Goal: Task Accomplishment & Management: Use online tool/utility

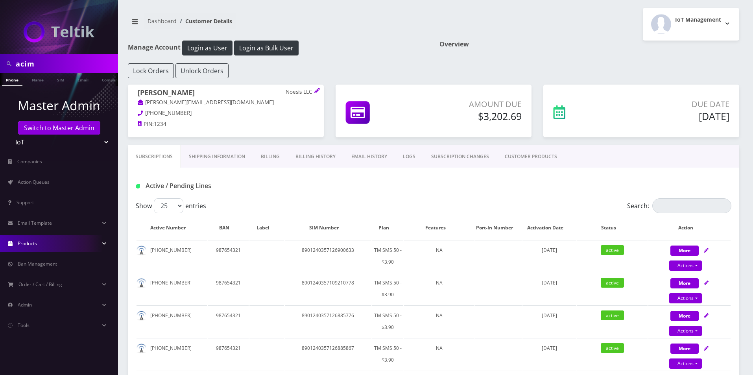
click at [35, 246] on span "Products" at bounding box center [27, 243] width 19 height 7
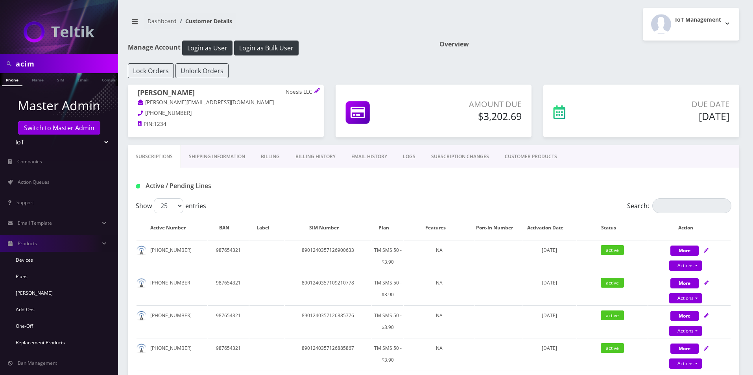
click at [508, 162] on link "CUSTOMER PRODUCTS" at bounding box center [531, 156] width 68 height 23
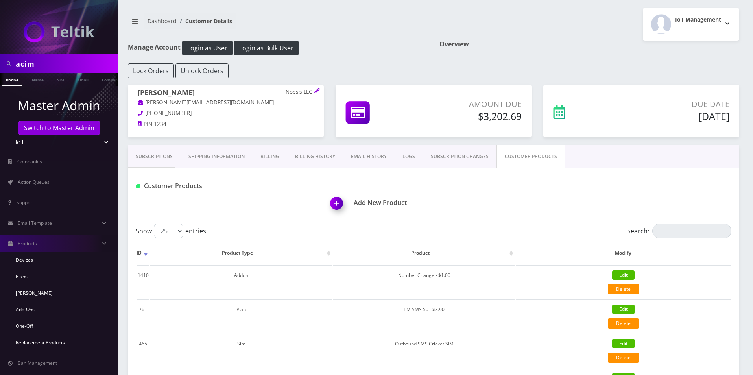
click at [327, 206] on img at bounding box center [338, 205] width 23 height 23
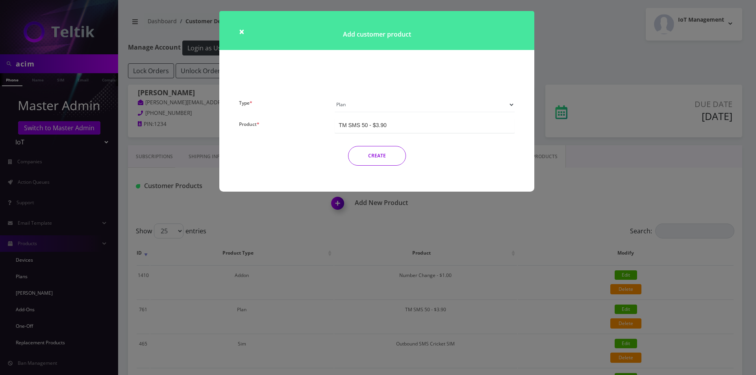
click at [355, 101] on select "Plan Device Sim Addon One-off" at bounding box center [424, 104] width 180 height 15
select select "3"
click at [334, 97] on select "Plan Device Sim Addon One-off" at bounding box center [424, 104] width 180 height 15
click at [377, 125] on input "Product *" at bounding box center [376, 125] width 2 height 8
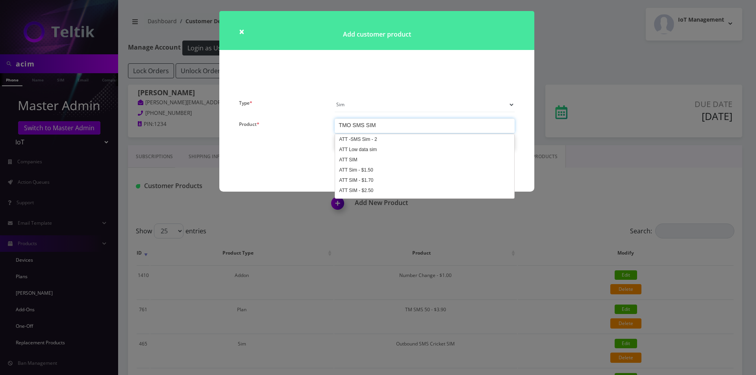
scroll to position [1098, 0]
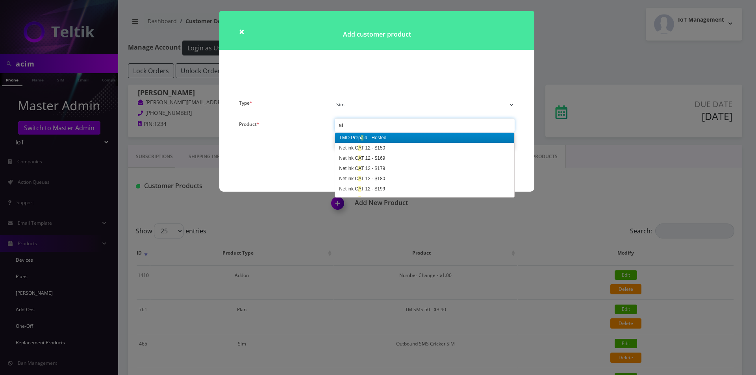
type input "att"
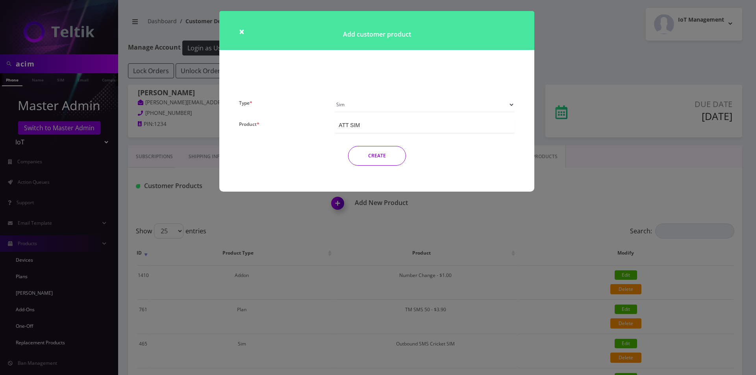
click at [370, 154] on button "CREATE" at bounding box center [377, 156] width 58 height 20
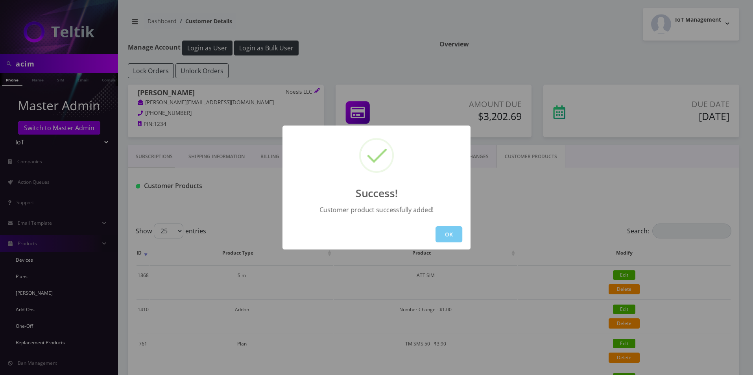
click at [443, 227] on button "OK" at bounding box center [449, 234] width 27 height 16
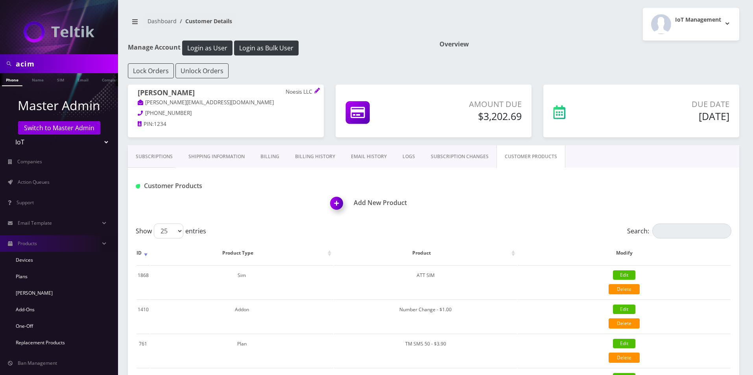
click at [340, 203] on img at bounding box center [338, 205] width 23 height 23
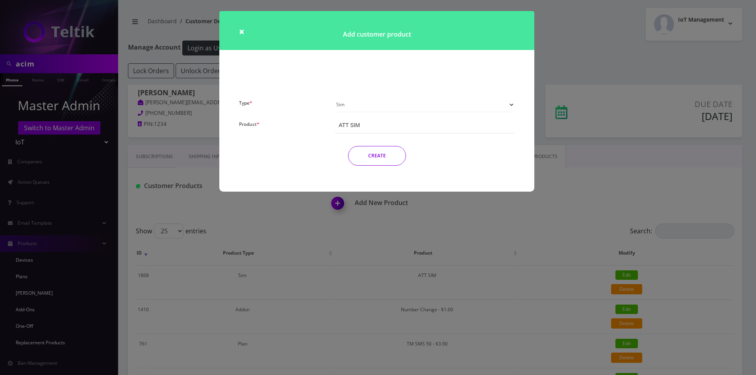
click at [361, 103] on select "Plan Device Sim Addon One-off" at bounding box center [424, 104] width 180 height 15
click at [334, 97] on select "Plan Device Sim Addon One-off" at bounding box center [424, 104] width 180 height 15
click at [368, 132] on div "ATT SIM" at bounding box center [424, 125] width 180 height 15
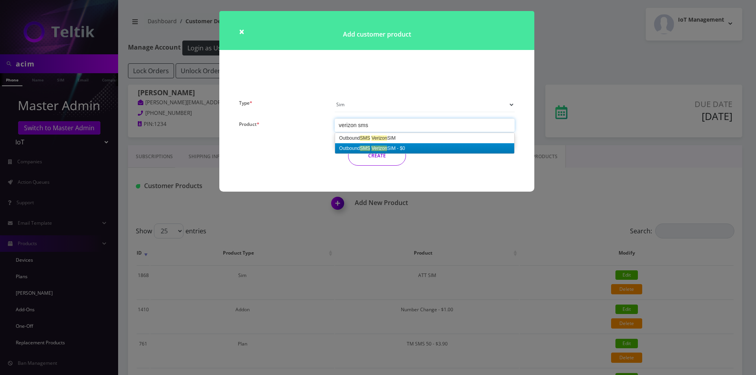
type input "verizon sms"
click at [297, 163] on div "CREATE" at bounding box center [376, 156] width 287 height 20
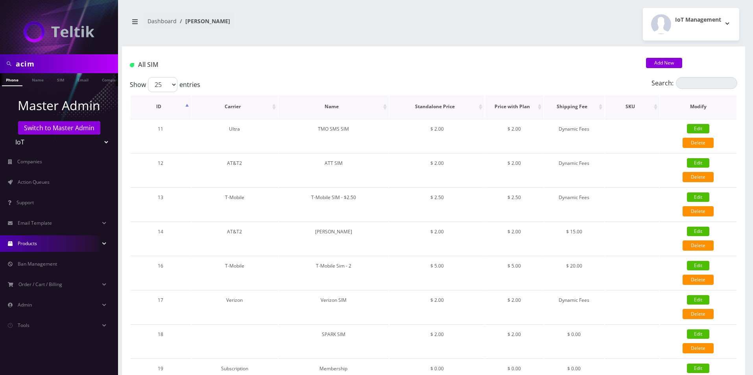
click at [163, 106] on th "ID" at bounding box center [161, 106] width 60 height 23
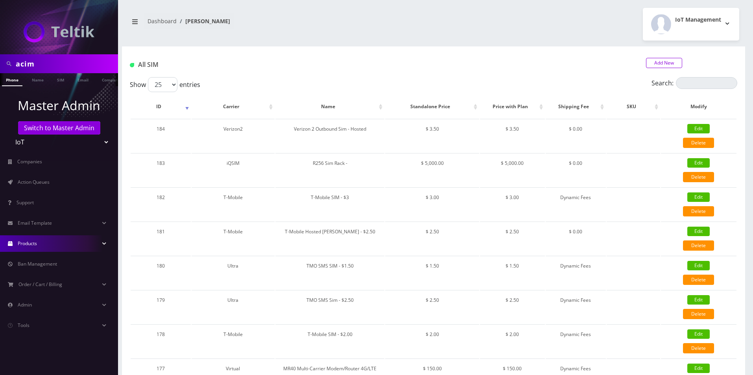
click at [671, 65] on link "Add New" at bounding box center [664, 63] width 36 height 10
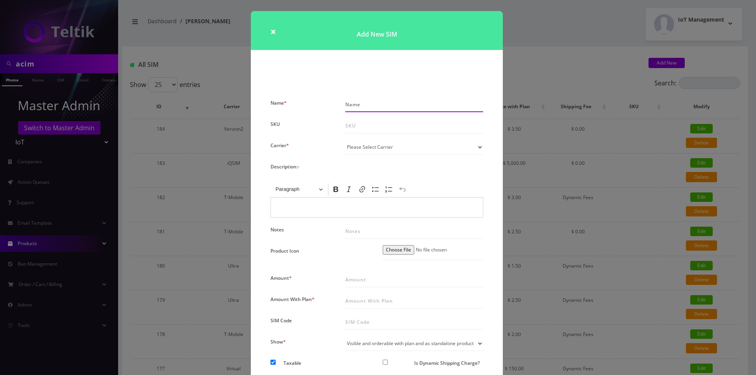
click at [384, 108] on input "Name *" at bounding box center [414, 104] width 138 height 15
click at [366, 107] on input "Verizon SIM" at bounding box center [414, 104] width 138 height 15
type input "Verizon SMS SIM"
click at [373, 146] on select "Please Select Carrier No carrier / unlocked T-Mobile AT&T Subscription Ultra Ve…" at bounding box center [414, 147] width 138 height 15
select select "16"
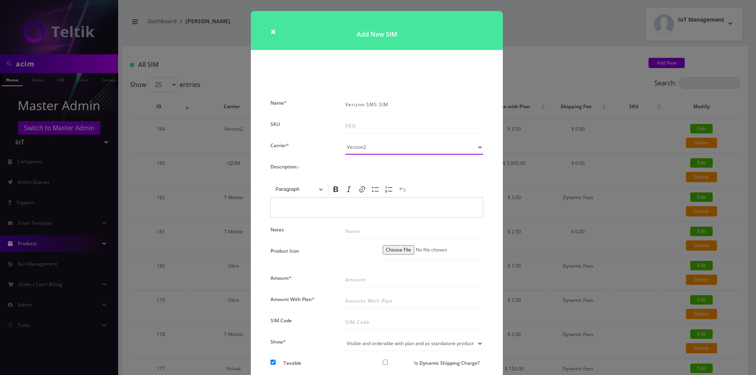
click at [345, 140] on select "Please Select Carrier No carrier / unlocked T-Mobile AT&T Subscription Ultra Ve…" at bounding box center [414, 147] width 138 height 15
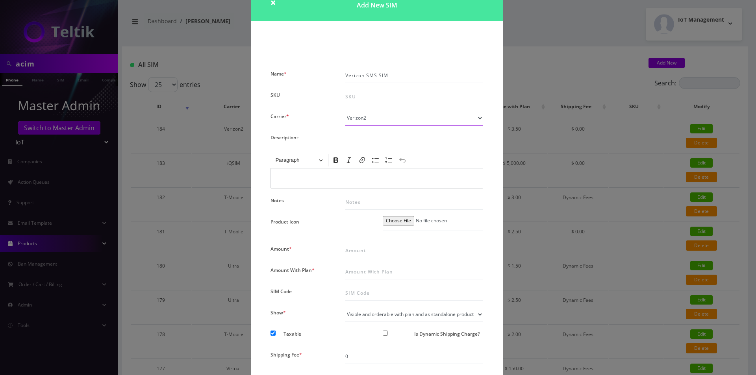
scroll to position [39, 0]
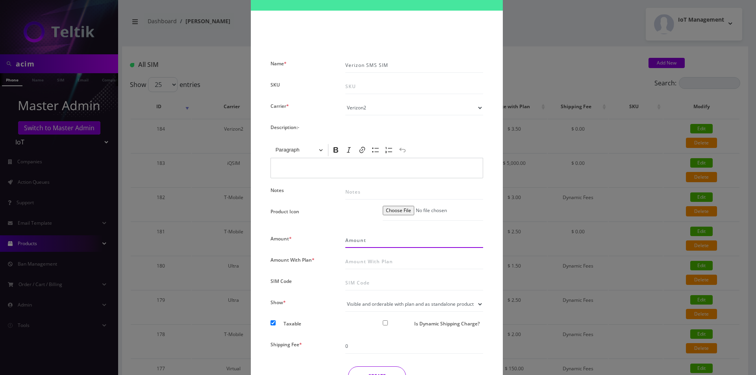
click at [359, 238] on input "Amount *" at bounding box center [414, 240] width 138 height 15
type input "2"
click at [357, 306] on select "Visible and orderable with plan inside plan modal Visible and orderable with pl…" at bounding box center [414, 304] width 138 height 15
select select "3"
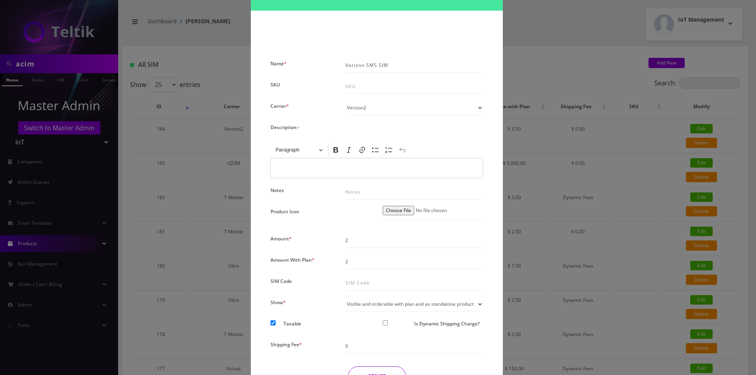
click at [345, 297] on select "Visible and orderable with plan inside plan modal Visible and orderable with pl…" at bounding box center [414, 304] width 138 height 15
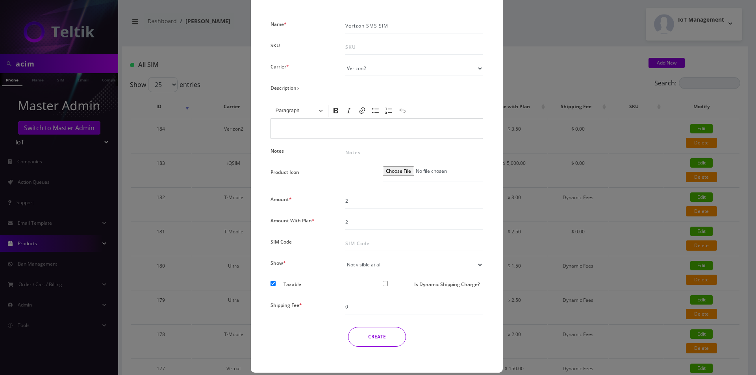
click at [377, 339] on button "CREATE" at bounding box center [377, 337] width 58 height 20
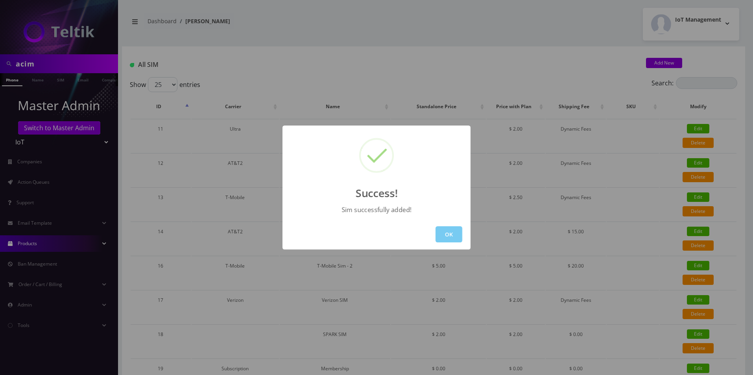
click at [444, 240] on button "OK" at bounding box center [449, 234] width 27 height 16
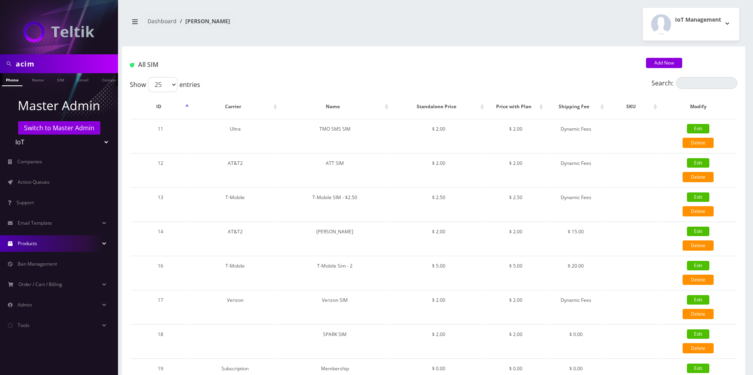
click at [27, 248] on link "Products" at bounding box center [59, 243] width 118 height 17
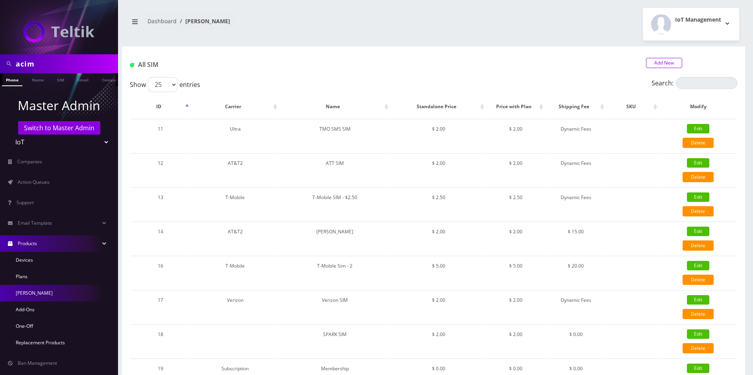
click at [660, 66] on link "Add New" at bounding box center [664, 63] width 36 height 10
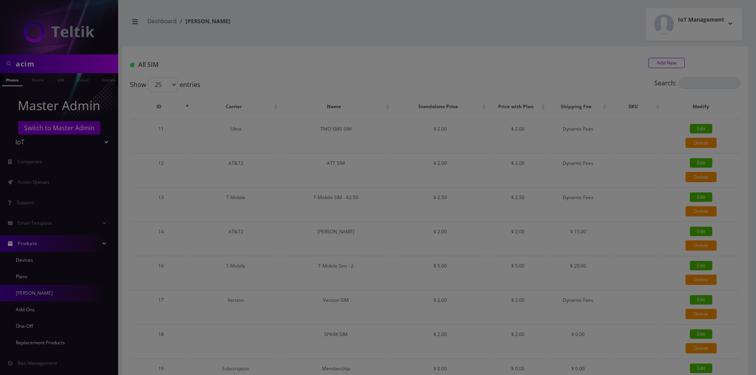
scroll to position [0, 0]
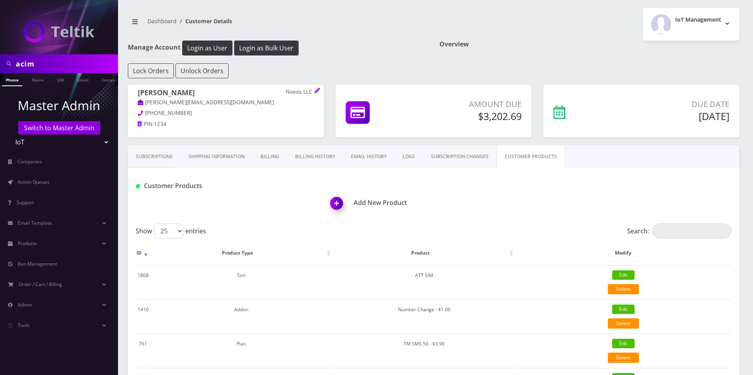
click at [335, 199] on img at bounding box center [338, 205] width 23 height 23
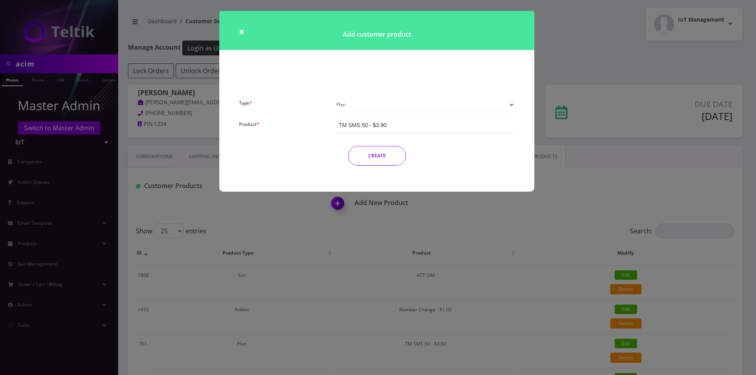
click at [350, 103] on select "Plan Device Sim Addon One-off" at bounding box center [424, 104] width 180 height 15
select select "3"
click at [334, 97] on select "Plan Device Sim Addon One-off" at bounding box center [424, 104] width 180 height 15
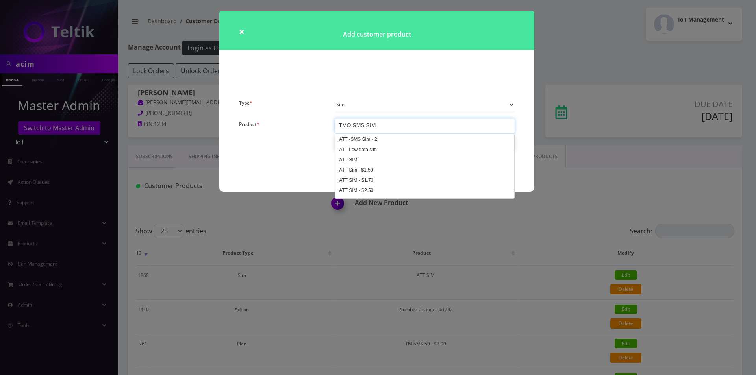
click at [388, 119] on div "TMO SMS SIM" at bounding box center [424, 125] width 180 height 15
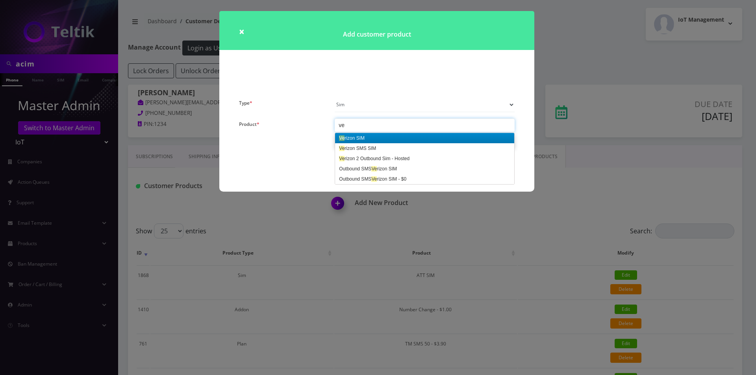
type input "ver"
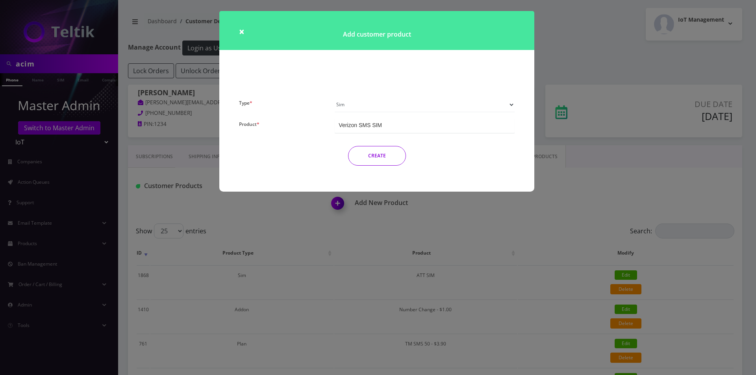
click at [368, 154] on button "CREATE" at bounding box center [377, 156] width 58 height 20
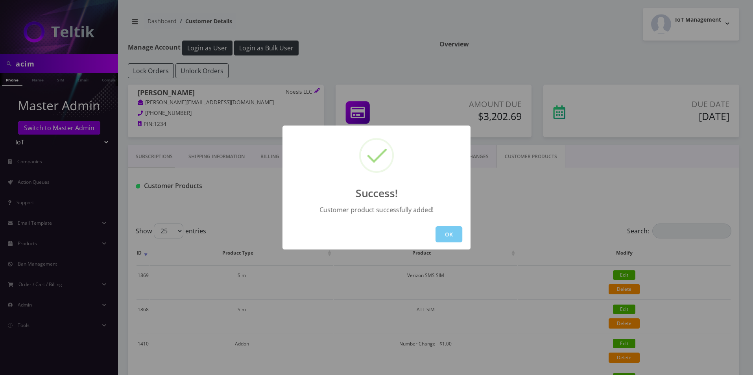
click at [451, 235] on button "OK" at bounding box center [449, 234] width 27 height 16
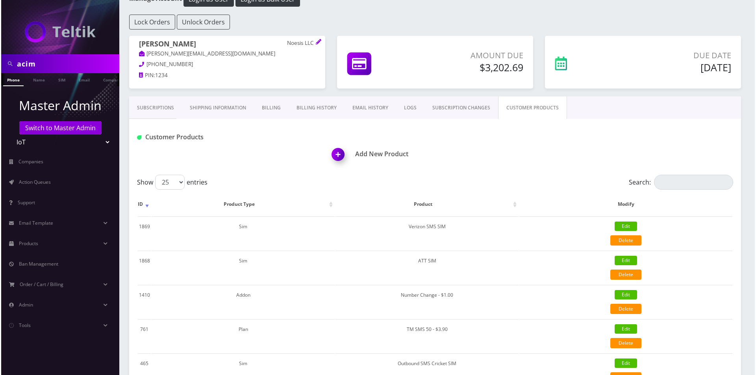
scroll to position [163, 0]
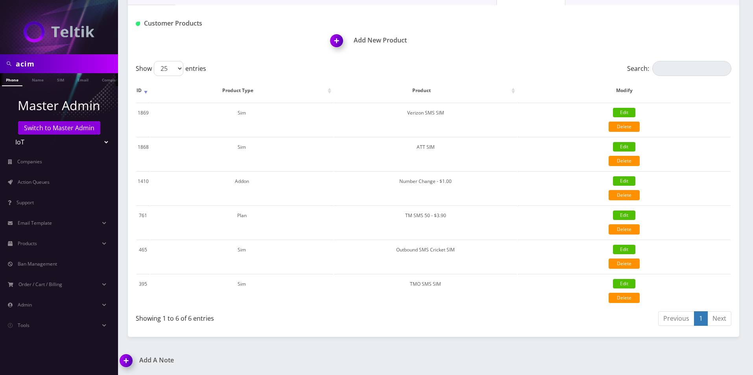
click at [339, 43] on img at bounding box center [338, 43] width 23 height 23
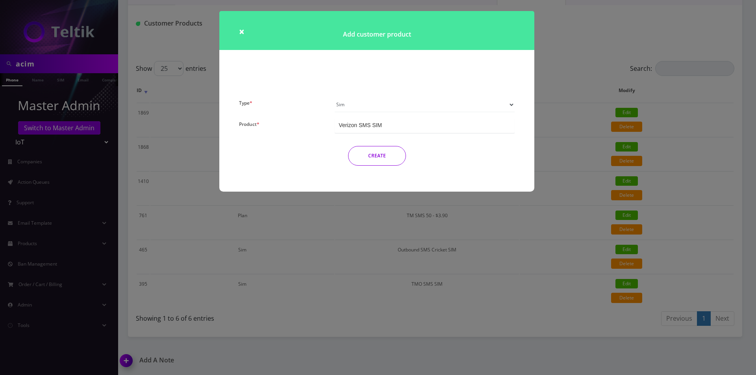
click at [384, 102] on select "Plan Device Sim Addon One-off" at bounding box center [424, 104] width 180 height 15
select select "1"
click at [334, 97] on select "Plan Device Sim Addon One-off" at bounding box center [424, 104] width 180 height 15
click at [412, 129] on div "TM SMS 50 - $3.90" at bounding box center [424, 125] width 180 height 15
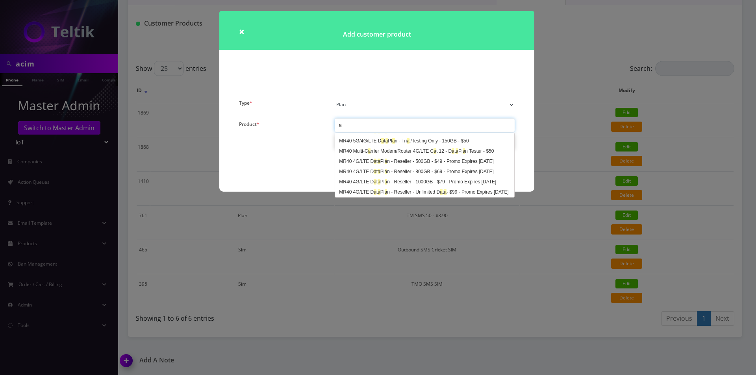
scroll to position [0, 0]
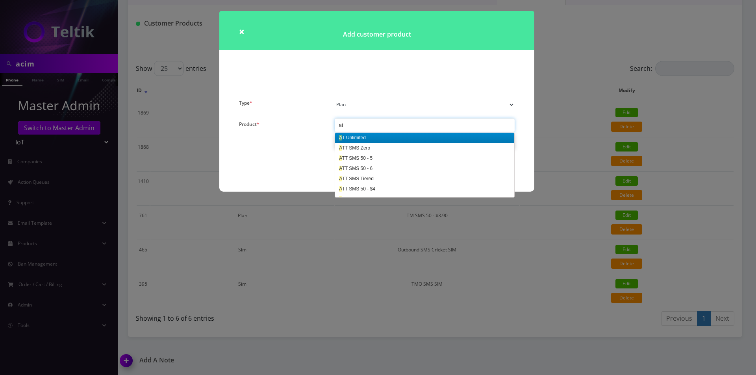
type input "att"
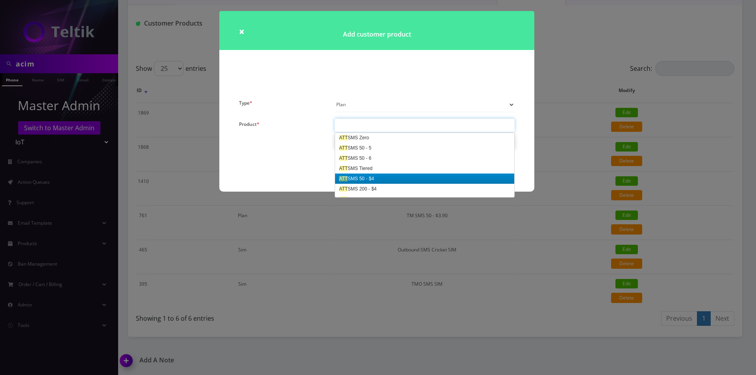
scroll to position [0, 0]
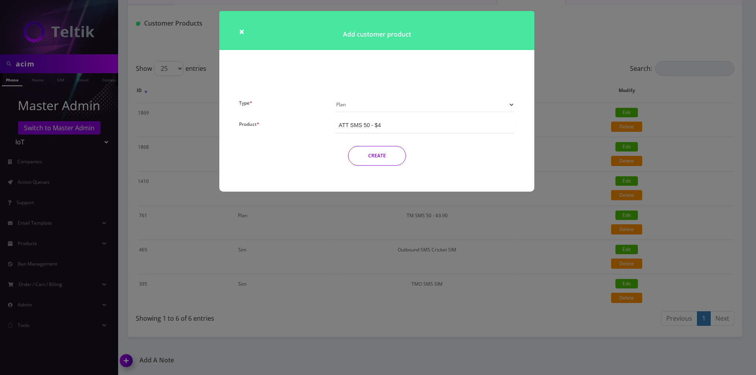
click at [370, 153] on button "CREATE" at bounding box center [377, 156] width 58 height 20
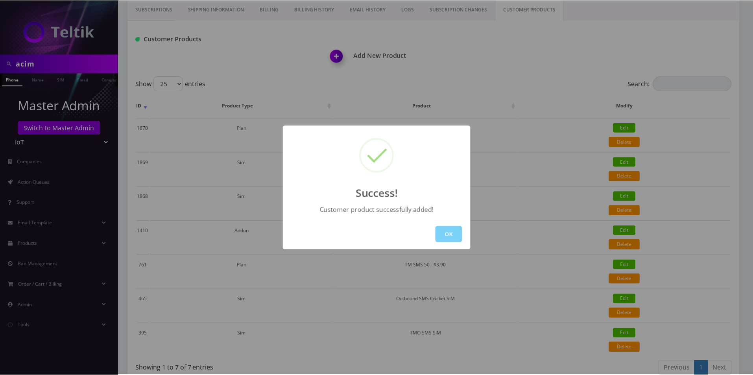
scroll to position [163, 0]
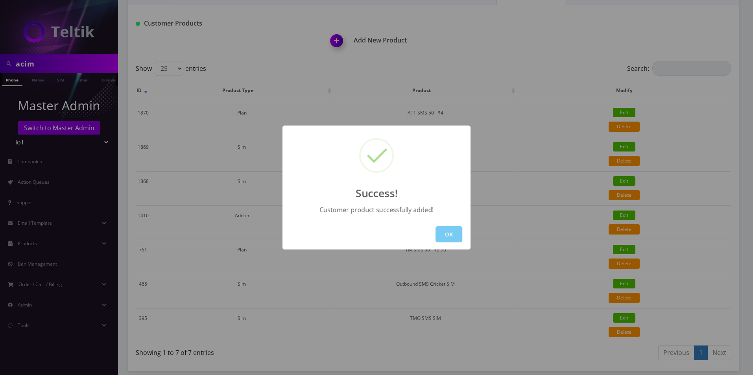
click at [452, 231] on button "OK" at bounding box center [449, 234] width 27 height 16
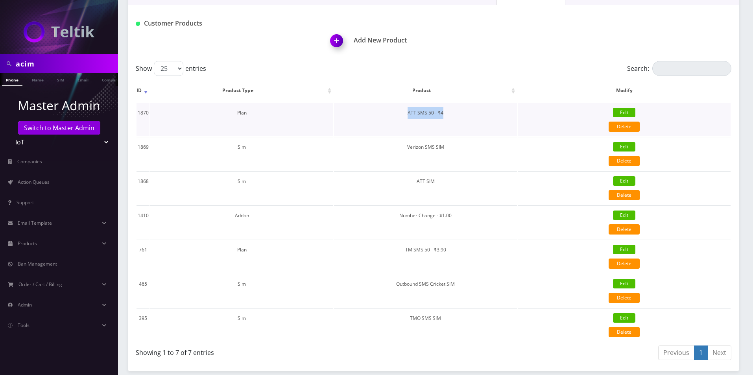
drag, startPoint x: 443, startPoint y: 113, endPoint x: 404, endPoint y: 113, distance: 39.0
click at [404, 113] on td "ATT SMS 50 - $4" at bounding box center [425, 119] width 183 height 33
copy td "ATT SMS 50 - $4"
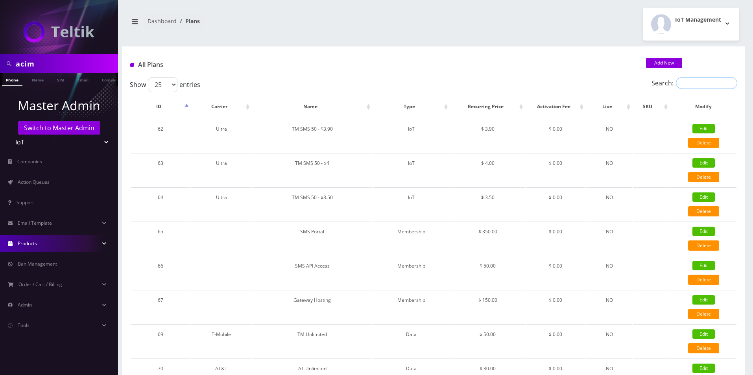
click at [680, 87] on input "Search:" at bounding box center [706, 83] width 61 height 12
paste input "ATT SMS 50 - $4"
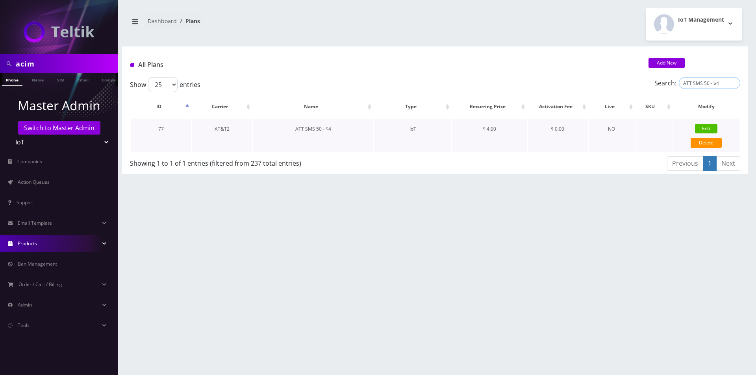
type input "ATT SMS 50 - $4"
click at [698, 127] on link "Edit" at bounding box center [706, 128] width 22 height 9
type input "ATT SMS 50 - $4"
select select "7"
select select "14"
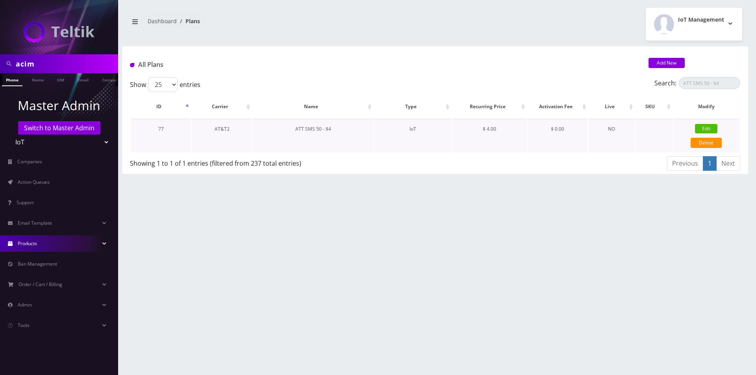
select select "0"
checkbox input "false"
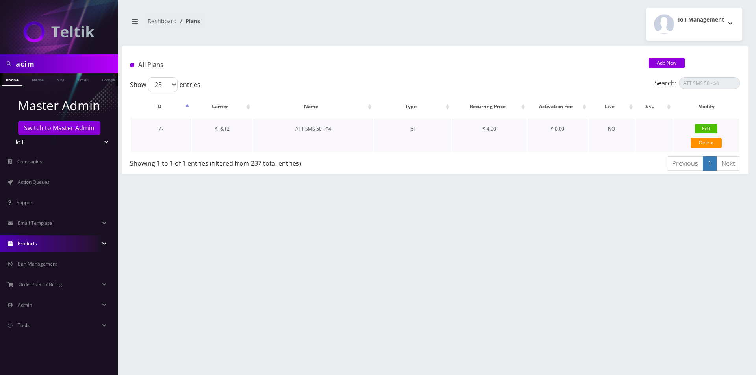
checkbox input "false"
type input "18267"
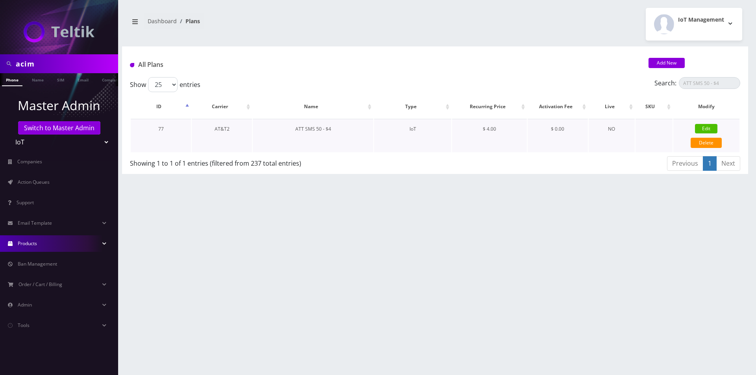
select select "0"
checkbox input "true"
checkbox input "false"
type input "4"
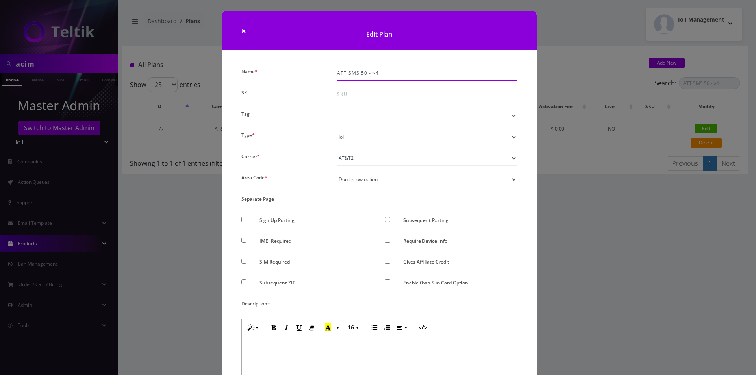
click at [358, 78] on input "ATT SMS 50 - $4" at bounding box center [427, 73] width 180 height 15
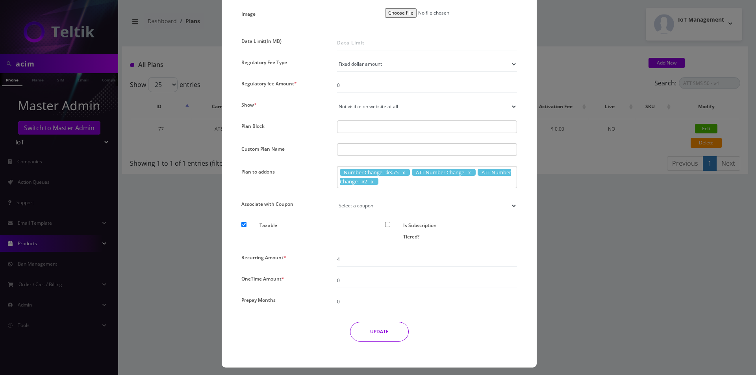
scroll to position [530, 0]
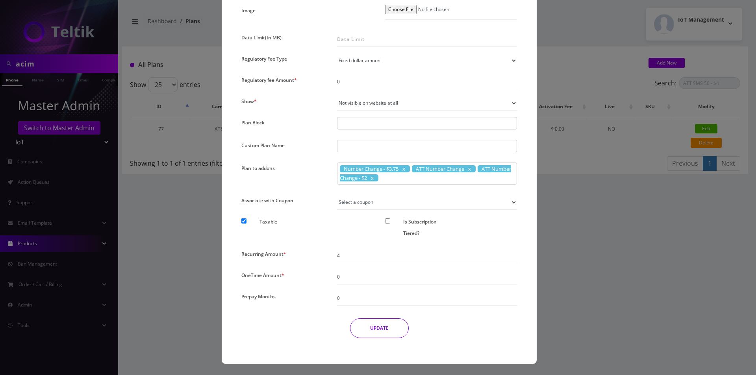
click at [575, 224] on div "× Edit Plan Name * ATT SMS 50 - $4 SKU Tag Type * Voice Data Wearable Membershi…" at bounding box center [378, 187] width 756 height 375
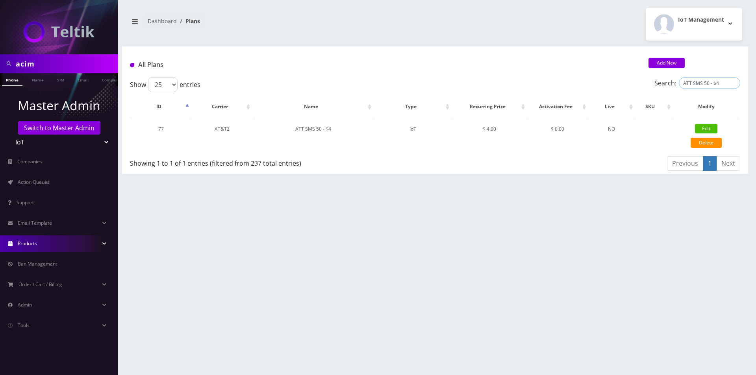
click at [699, 82] on input "ATT SMS 50 - $4" at bounding box center [708, 83] width 61 height 12
type input "pax"
click at [699, 127] on link "Edit" at bounding box center [706, 128] width 22 height 9
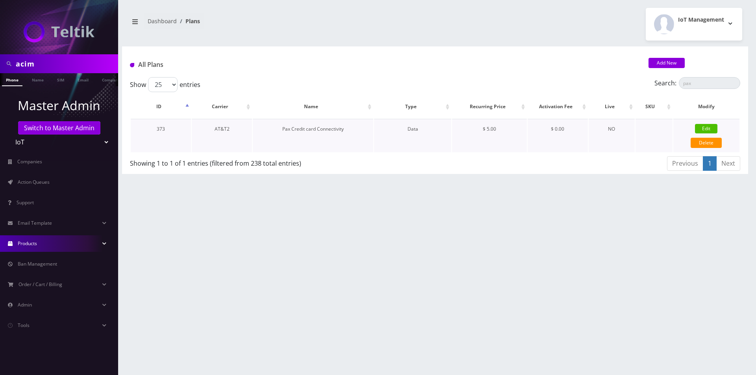
type input "Pax Credit card Connectivity"
select select "2"
checkbox input "true"
checkbox input "false"
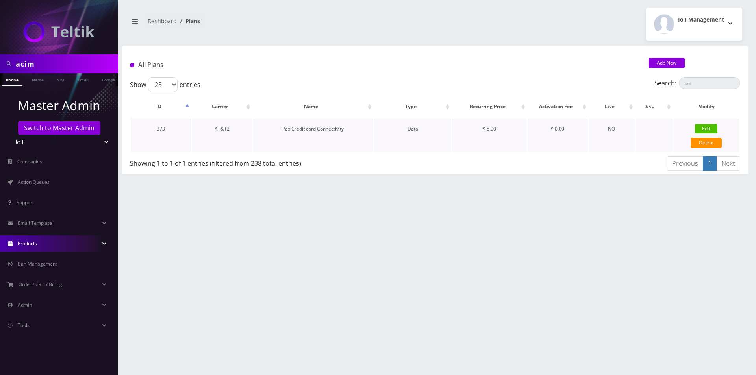
checkbox input "false"
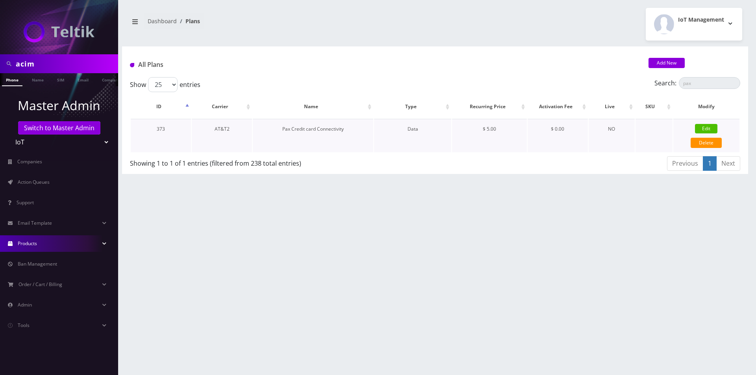
type input "500"
checkbox input "true"
checkbox input "false"
type input "5"
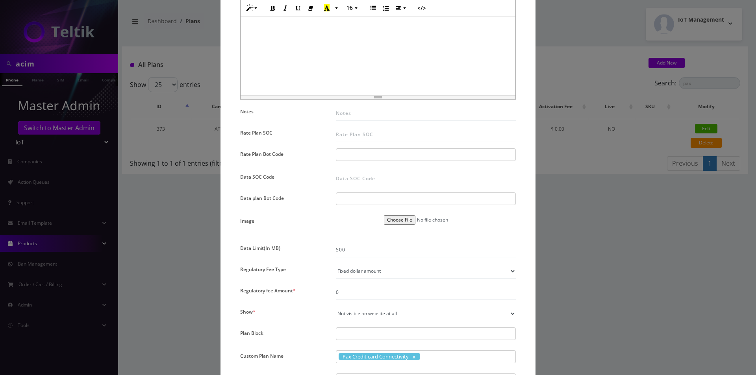
scroll to position [315, 0]
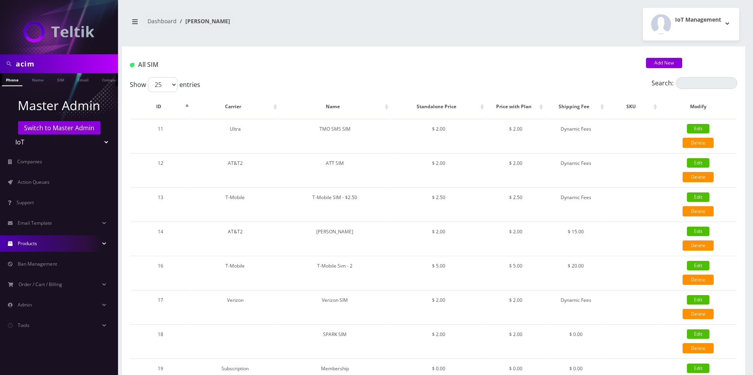
click at [52, 245] on link "Products" at bounding box center [59, 243] width 118 height 17
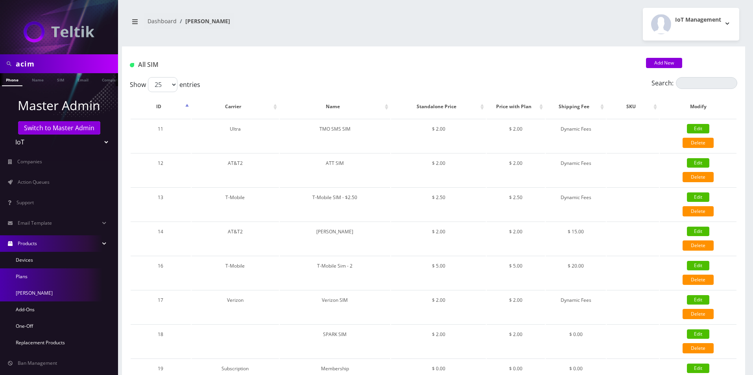
click at [31, 280] on link "Plans" at bounding box center [59, 276] width 118 height 17
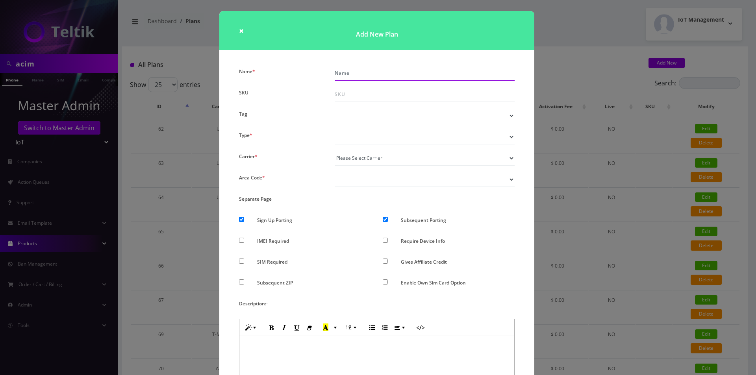
click at [371, 80] on div at bounding box center [425, 73] width 192 height 15
paste input "ATT SMS 50 - $4"
drag, startPoint x: 342, startPoint y: 72, endPoint x: 261, endPoint y: 73, distance: 80.3
type input "VZN SMS 50 - $4"
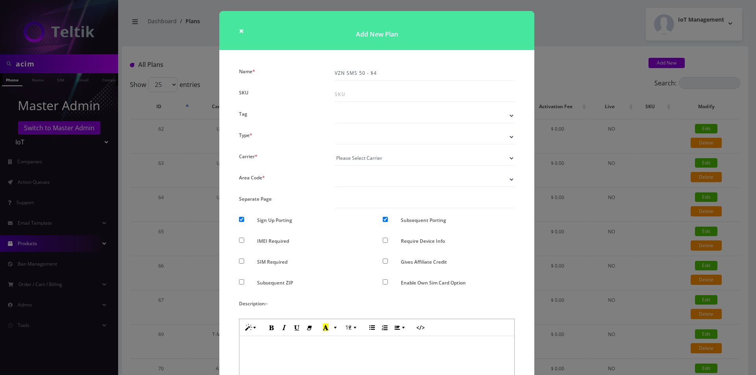
click at [362, 135] on select "Voice Data Wearable Membership Digits Cloud IoT" at bounding box center [424, 136] width 180 height 15
select select "7"
click at [334, 129] on select "Voice Data Wearable Membership Digits Cloud IoT" at bounding box center [424, 136] width 180 height 15
click at [360, 159] on select "Please Select Carrier No carrier / unlocked T-Mobile AT&T Subscription Ultra Ve…" at bounding box center [424, 158] width 180 height 15
select select "14"
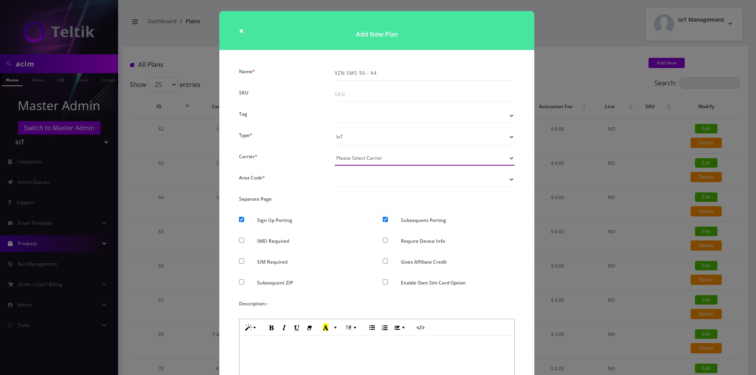
click at [334, 151] on select "Please Select Carrier No carrier / unlocked T-Mobile AT&T Subscription Ultra Ve…" at bounding box center [424, 158] width 180 height 15
click at [388, 172] on select "Don’t show option Show option for area code but NOT required Show option for ar…" at bounding box center [424, 179] width 180 height 15
select select "0"
click at [334, 172] on select "Don’t show option Show option for area code but NOT required Show option for ar…" at bounding box center [424, 179] width 180 height 15
click at [239, 218] on input "Sign Up Porting" at bounding box center [241, 219] width 5 height 5
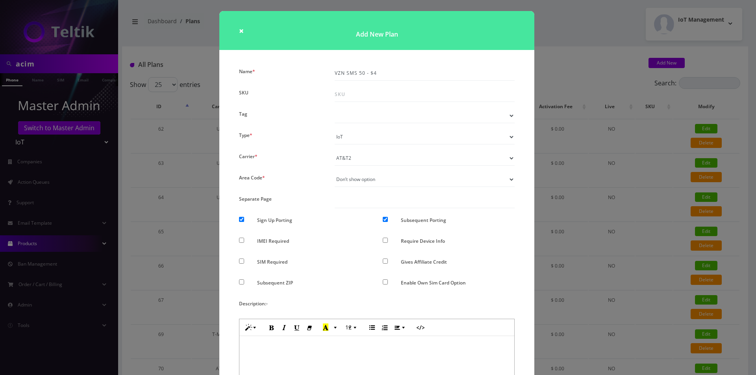
checkbox input "false"
click at [385, 219] on input "Subsequent Porting" at bounding box center [384, 219] width 5 height 5
checkbox input "false"
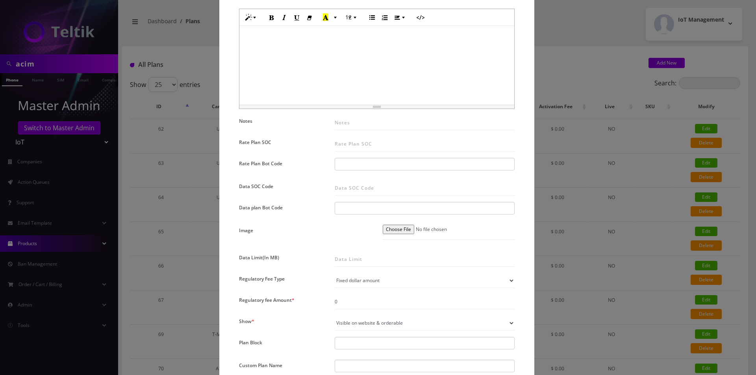
scroll to position [315, 0]
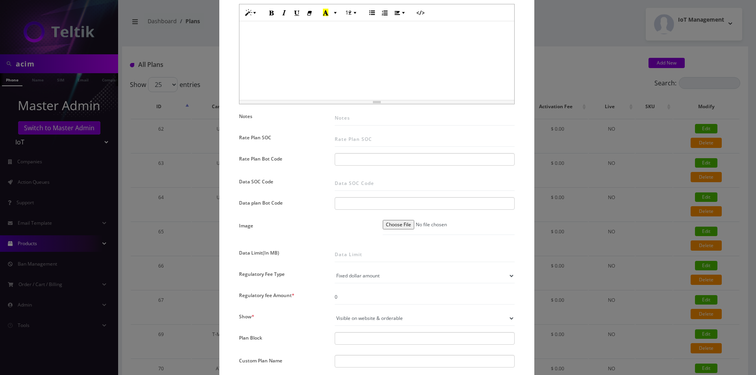
click at [379, 319] on select "Not visible on website at all Visible on website & orderable Visible on website…" at bounding box center [424, 318] width 180 height 15
select select "0"
click at [334, 311] on select "Not visible on website at all Visible on website & orderable Visible on website…" at bounding box center [424, 318] width 180 height 15
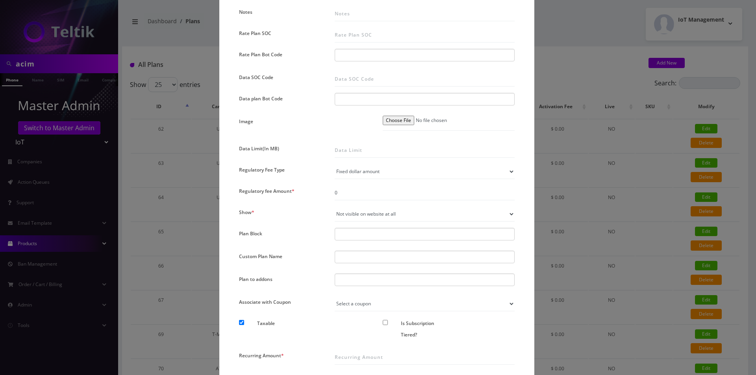
scroll to position [433, 0]
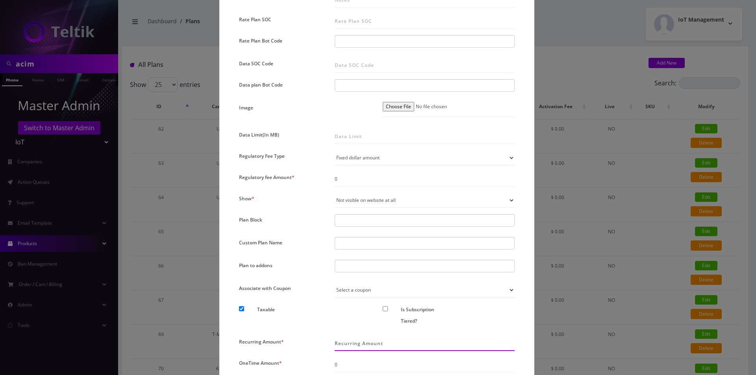
click at [360, 338] on input "Recurring Amount *" at bounding box center [424, 343] width 180 height 15
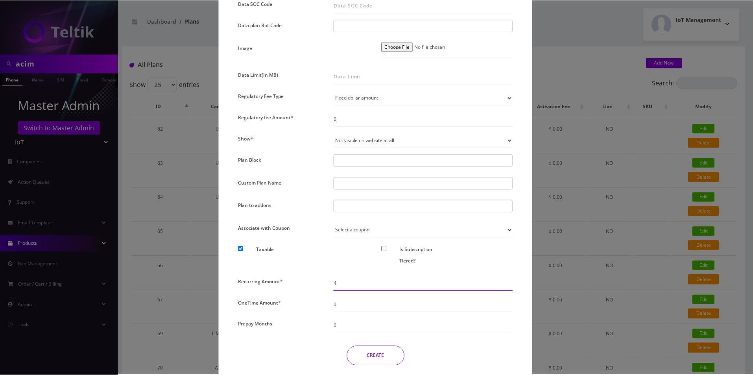
scroll to position [512, 0]
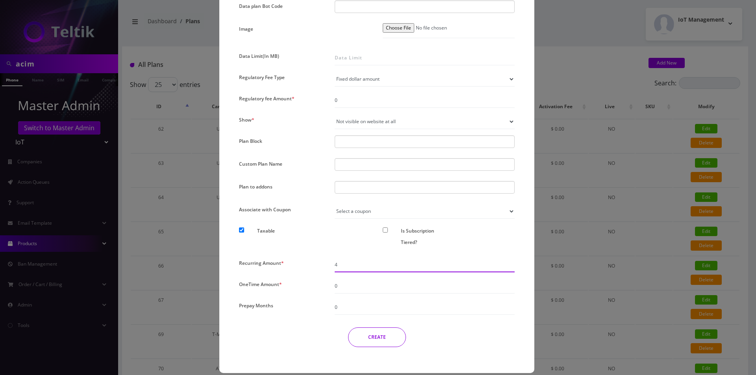
type input "4"
click at [307, 334] on div "CREATE" at bounding box center [376, 337] width 287 height 20
click at [378, 339] on button "CREATE" at bounding box center [377, 337] width 58 height 20
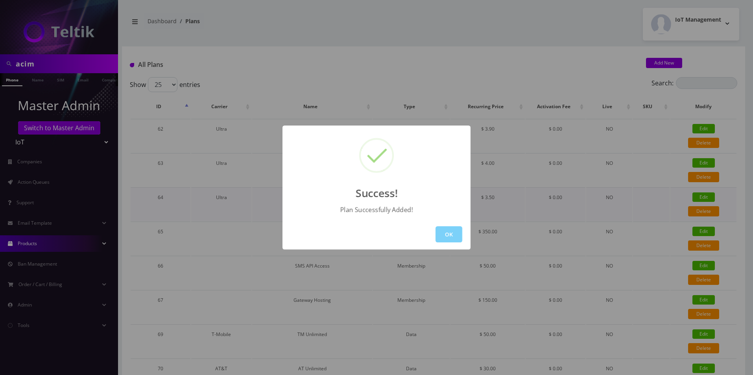
drag, startPoint x: 454, startPoint y: 231, endPoint x: 418, endPoint y: 215, distance: 39.6
click at [454, 231] on button "OK" at bounding box center [449, 234] width 27 height 16
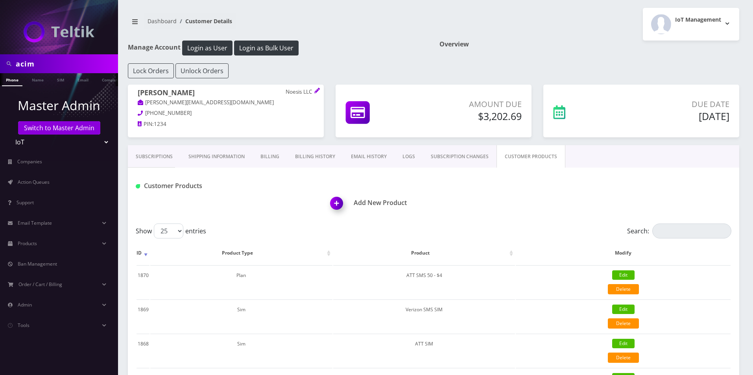
click at [330, 203] on img at bounding box center [338, 205] width 23 height 23
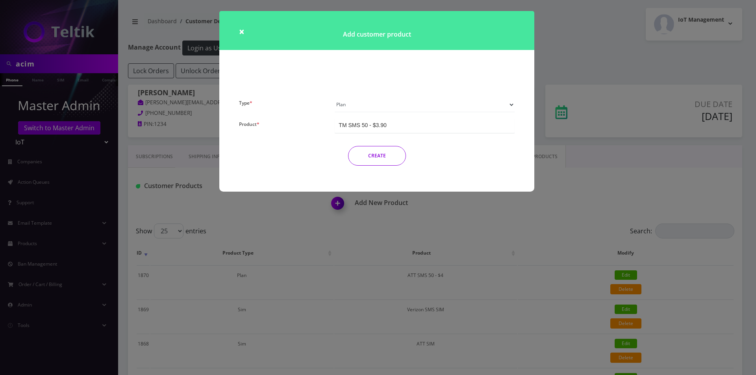
click at [397, 124] on div "TM SMS 50 - $3.90" at bounding box center [424, 125] width 180 height 15
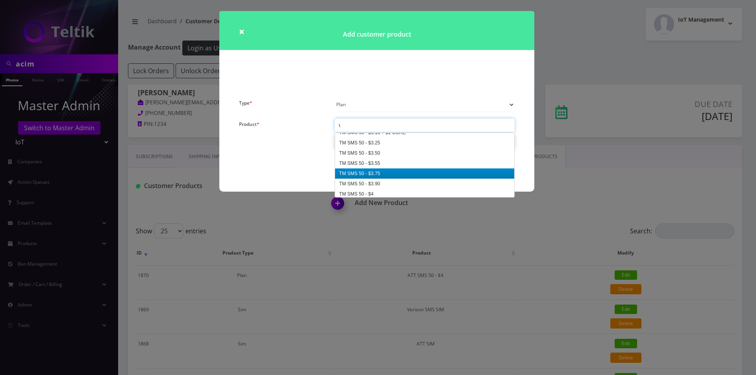
scroll to position [0, 0]
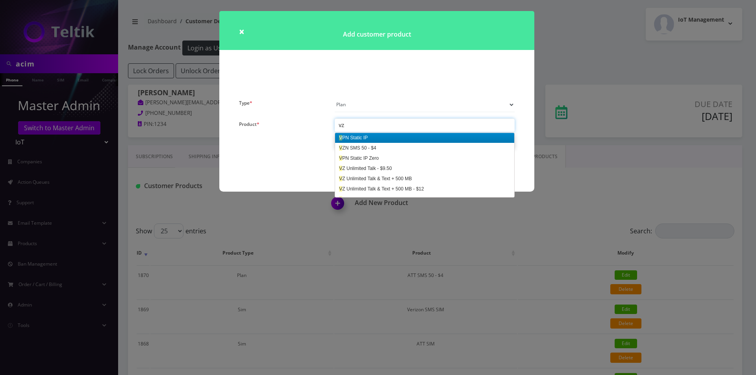
type input "vzn"
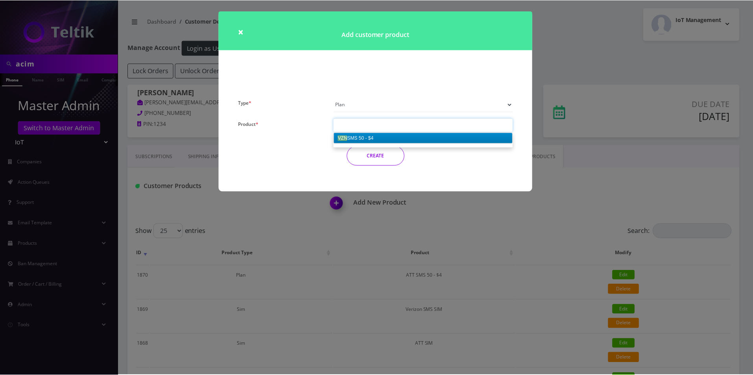
scroll to position [0, 0]
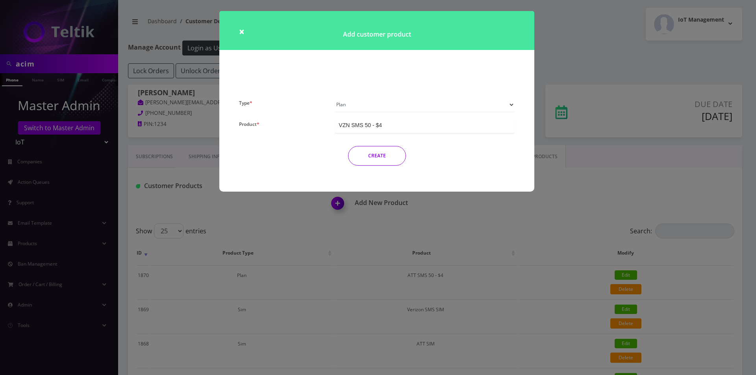
click at [380, 152] on button "CREATE" at bounding box center [377, 156] width 58 height 20
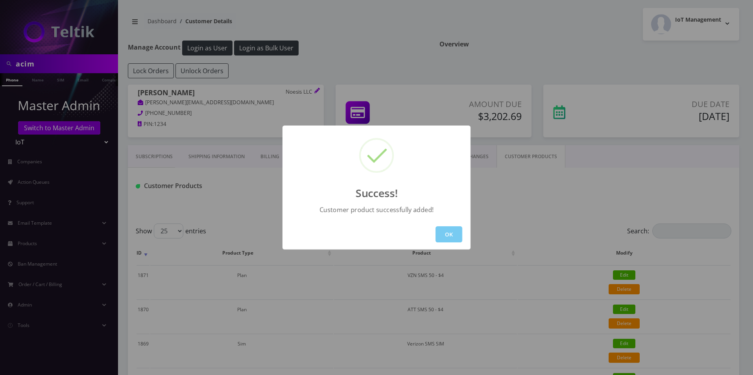
click at [441, 231] on button "OK" at bounding box center [449, 234] width 27 height 16
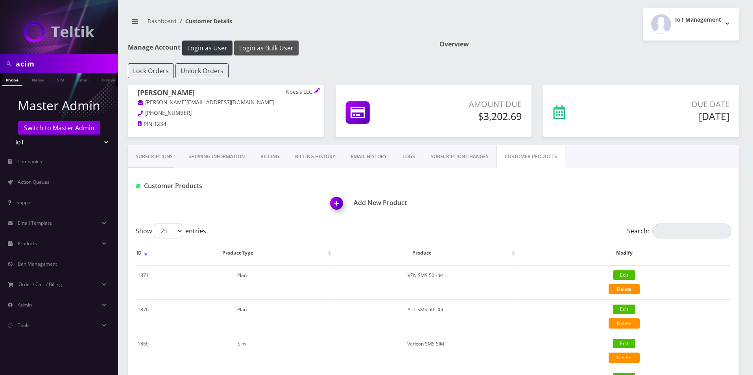
click at [264, 44] on button "Login as Bulk User" at bounding box center [266, 48] width 65 height 15
